Goal: Register for event/course

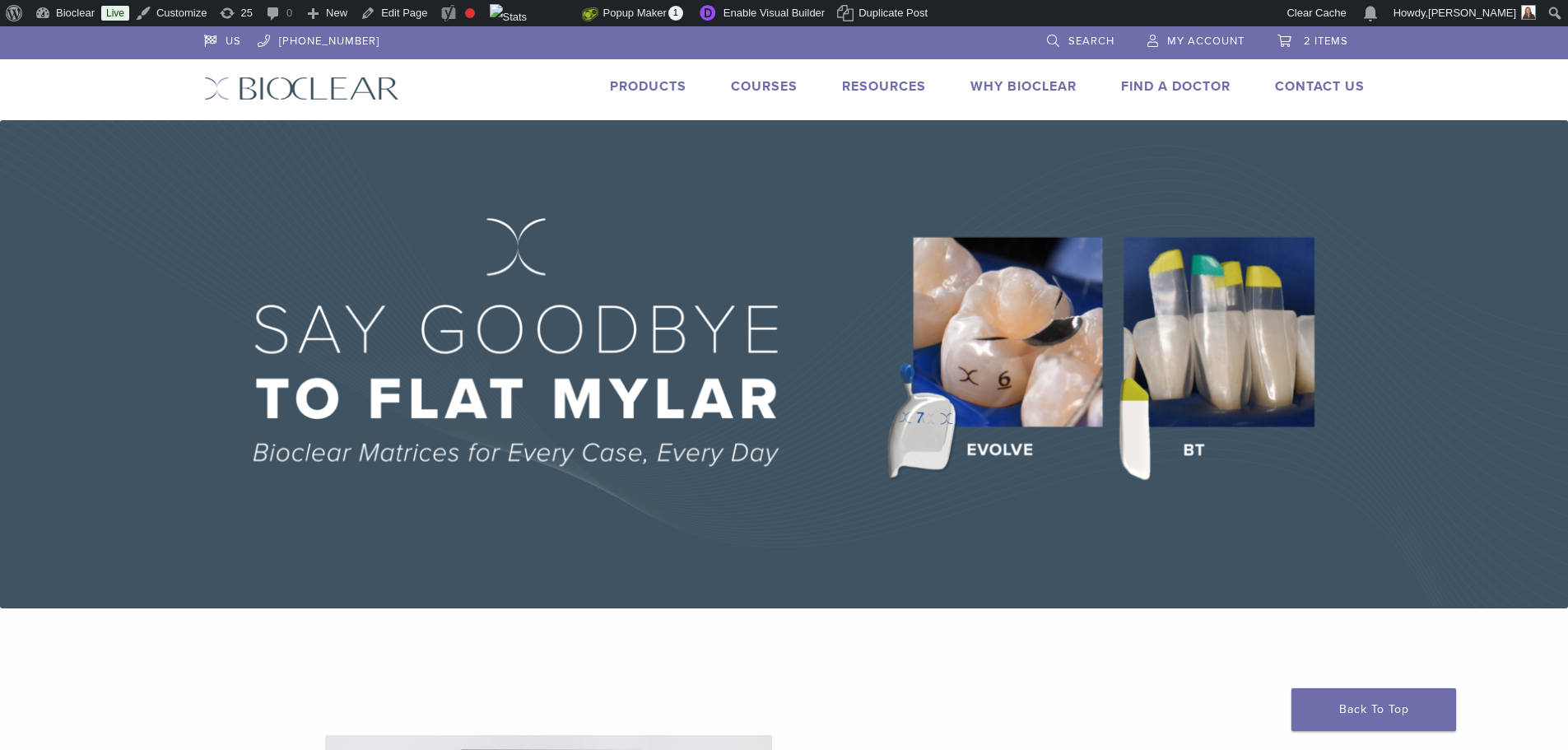
drag, startPoint x: 754, startPoint y: 90, endPoint x: 697, endPoint y: 147, distance: 80.6
click at [754, 90] on link "Courses" at bounding box center [764, 86] width 67 height 16
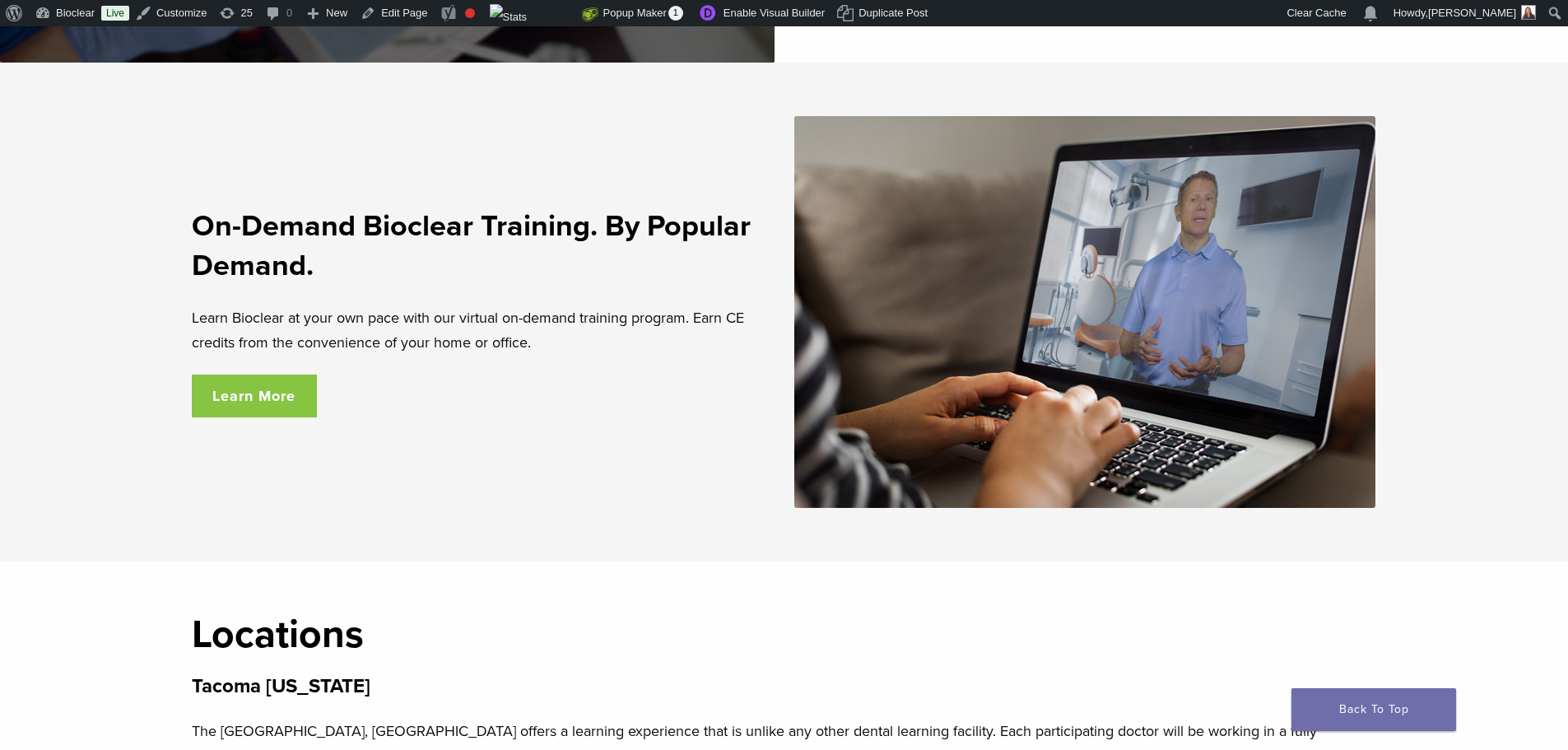
scroll to position [2799, 0]
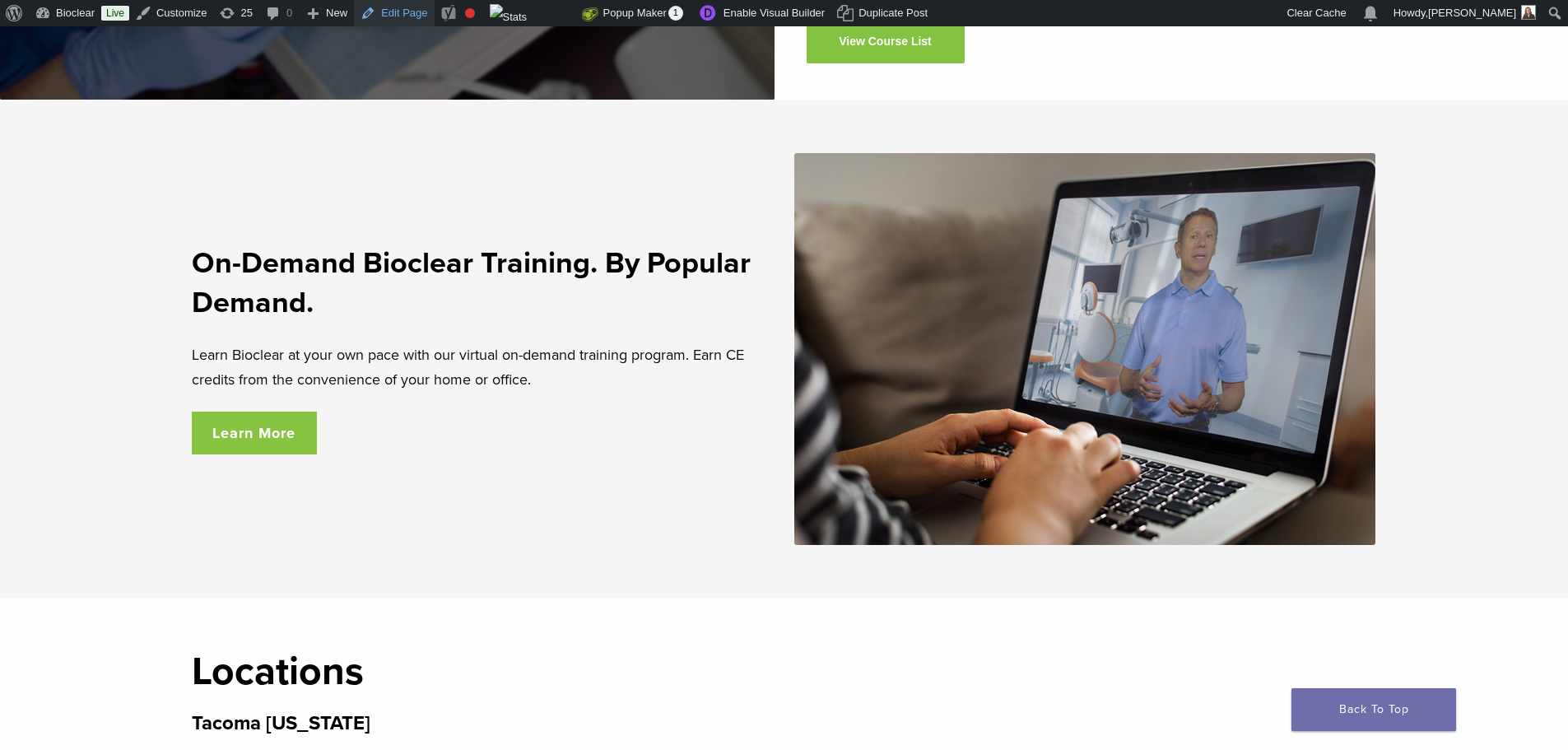
click at [395, 12] on link "Edit Page" at bounding box center [394, 13] width 80 height 27
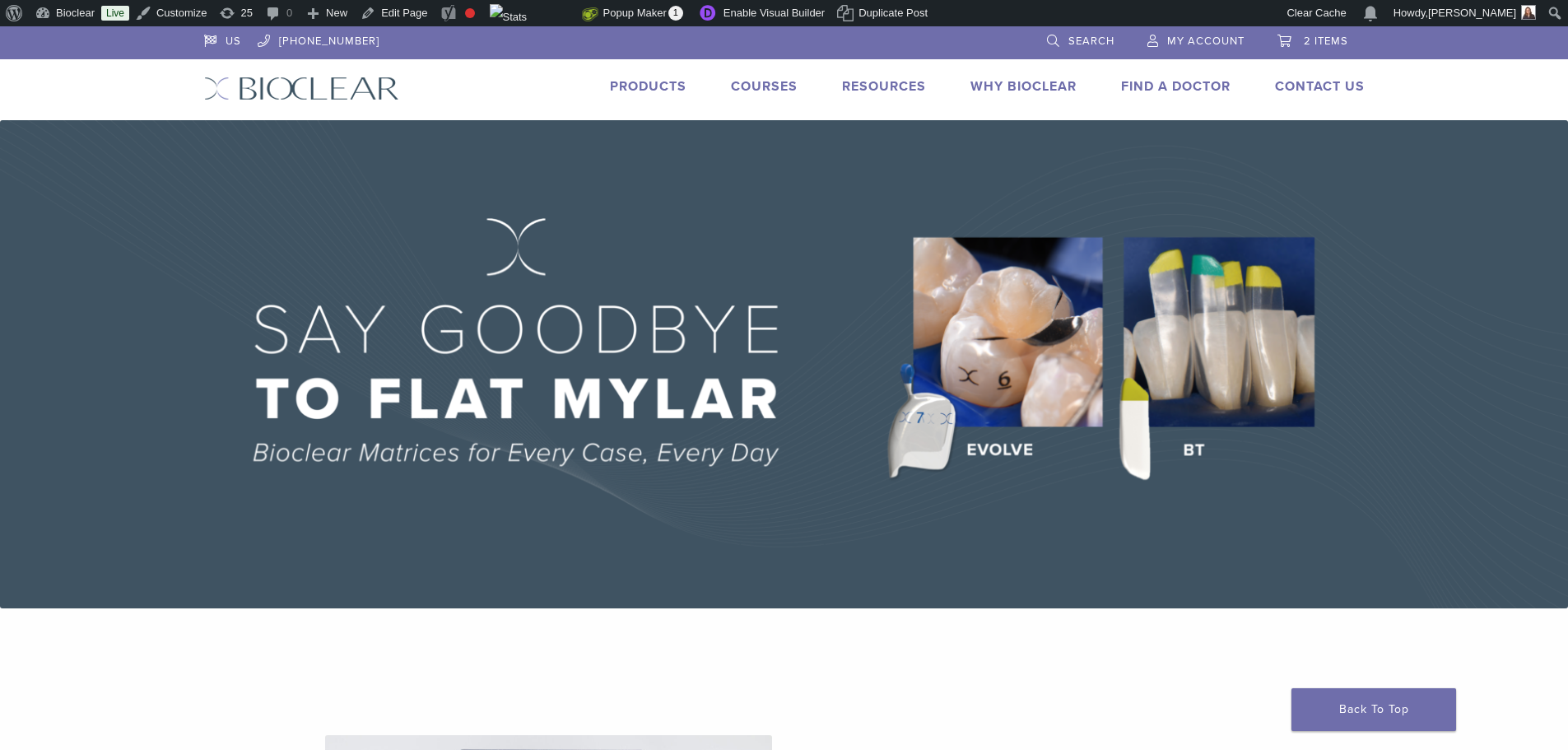
click at [758, 92] on link "Courses" at bounding box center [764, 86] width 67 height 16
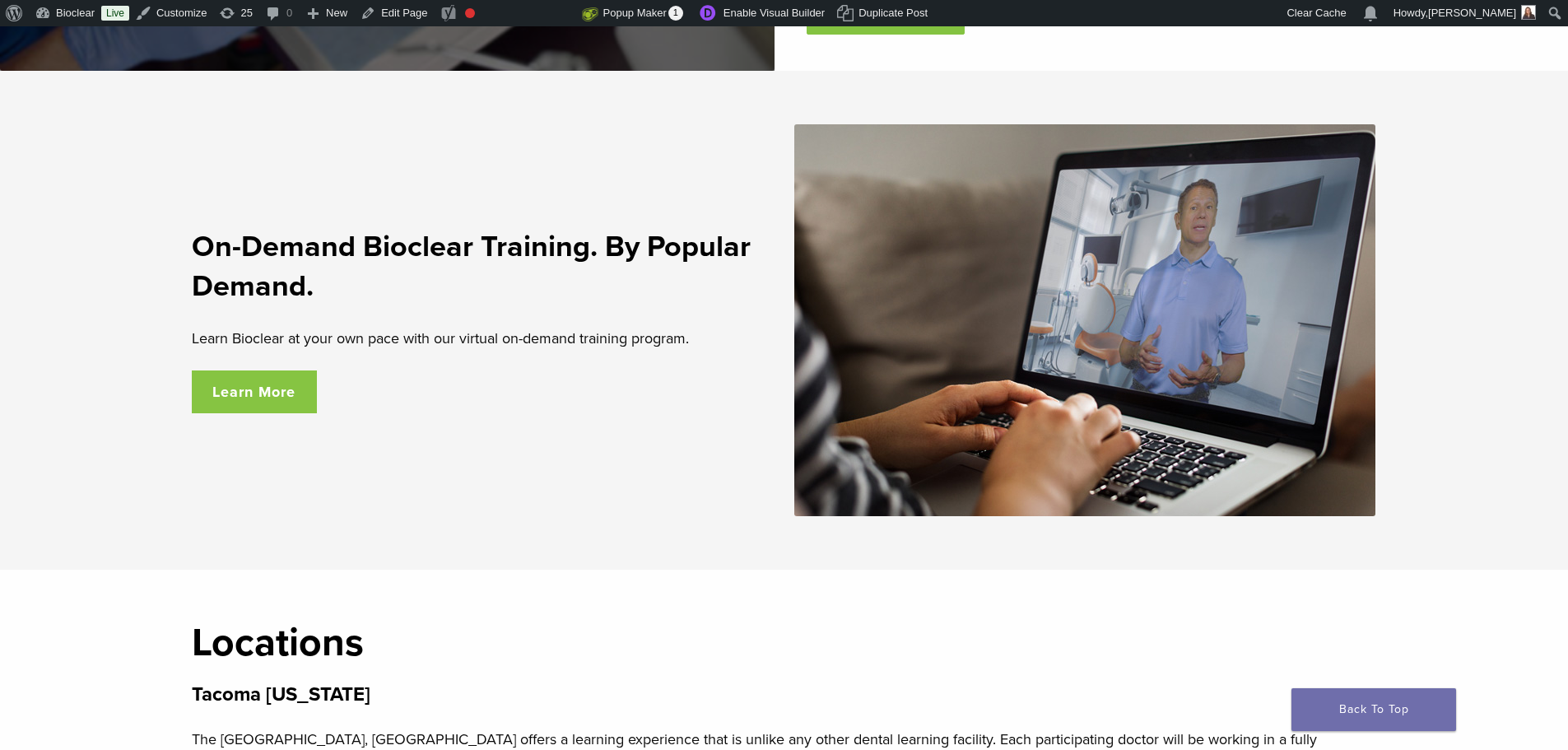
scroll to position [2799, 0]
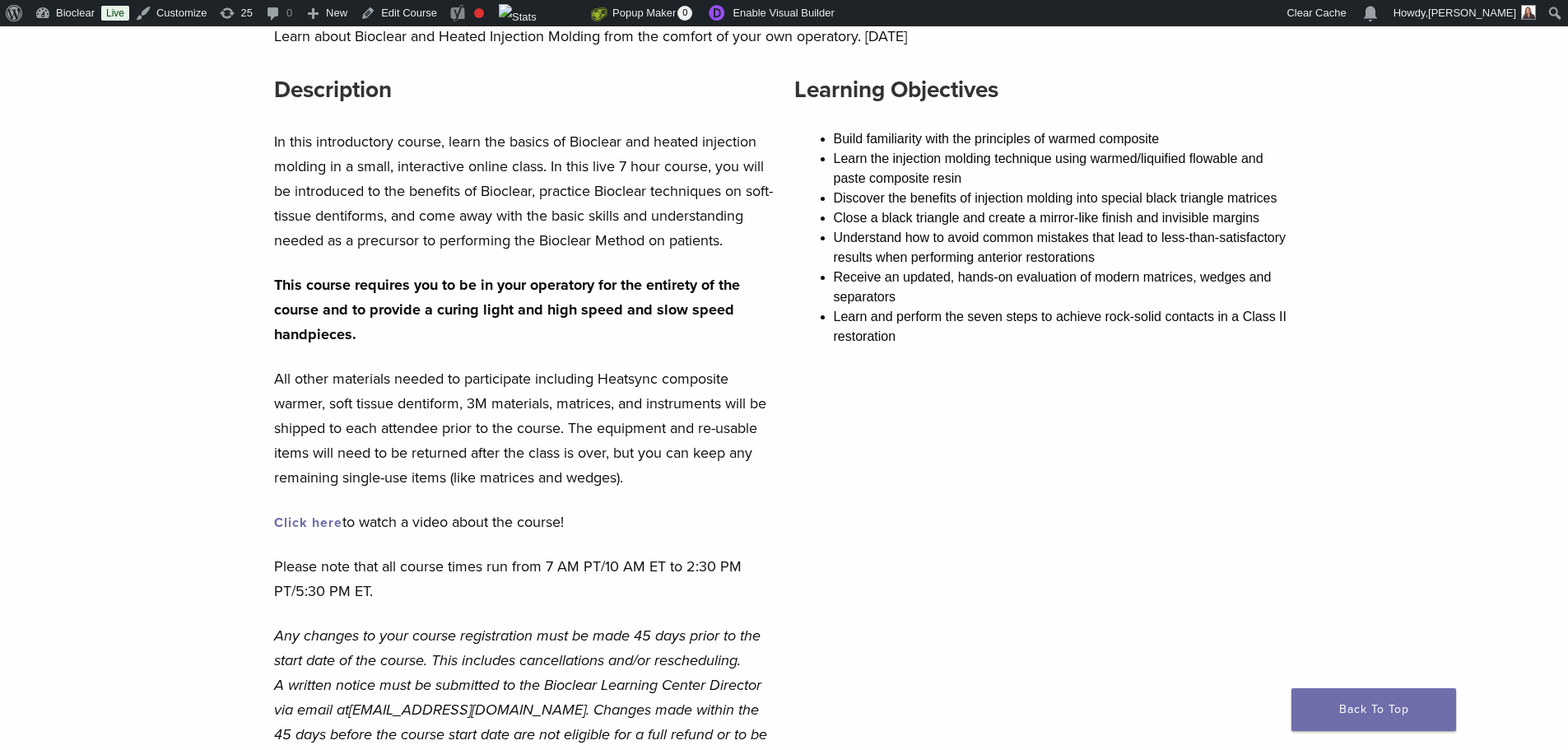
scroll to position [131, 0]
